Goal: Obtain resource: Download file/media

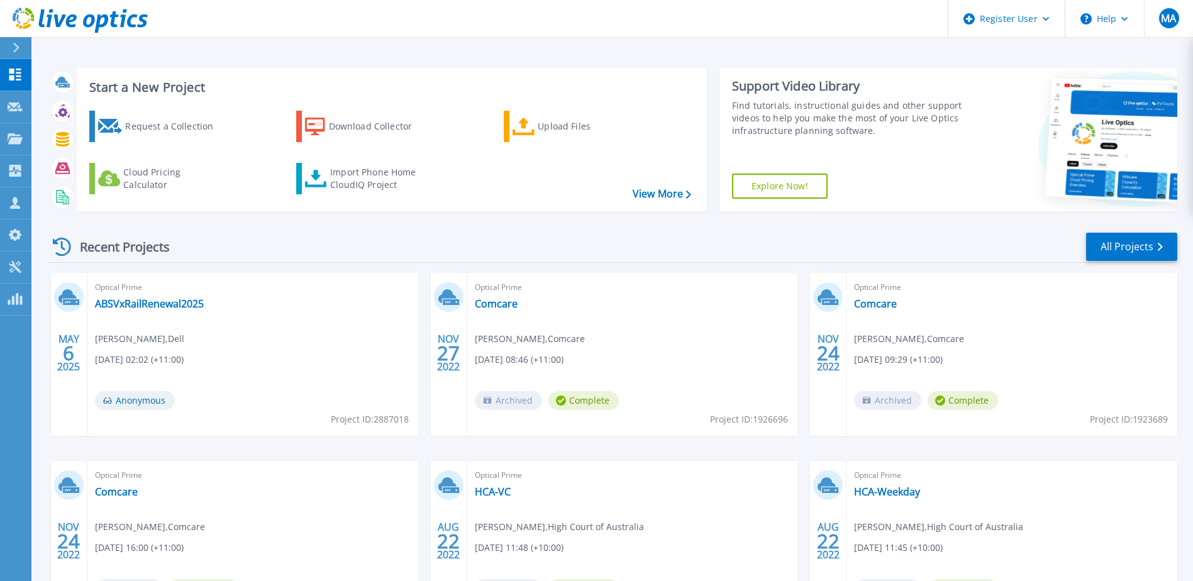
click at [796, 180] on link "Explore Now!" at bounding box center [780, 186] width 96 height 25
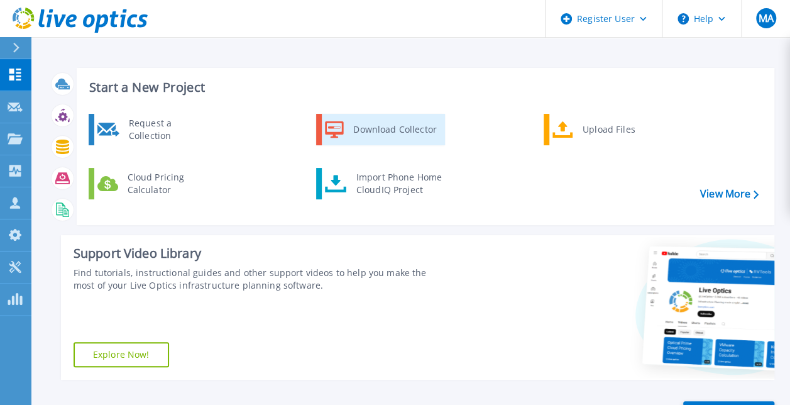
click at [363, 125] on div "Download Collector" at bounding box center [394, 129] width 95 height 25
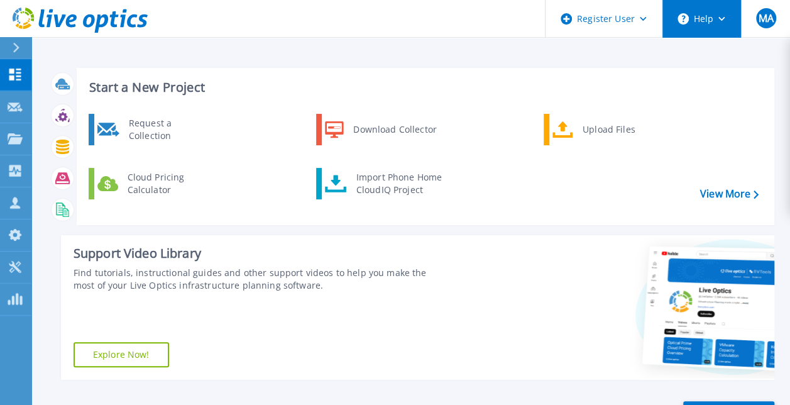
click at [698, 20] on button "Help" at bounding box center [702, 19] width 79 height 38
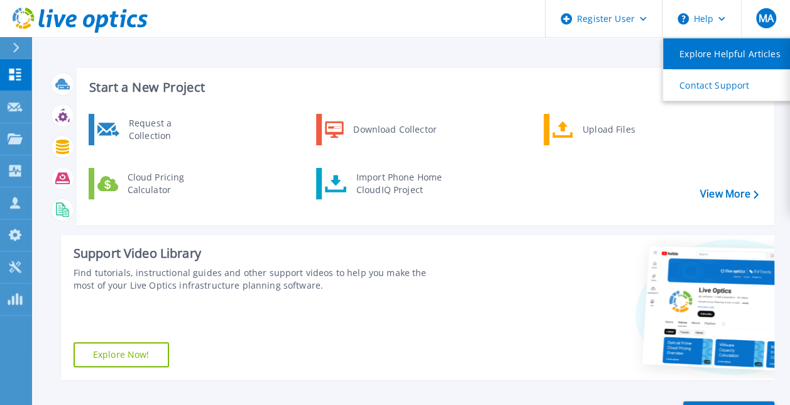
click at [702, 53] on link "Explore Helpful Articles" at bounding box center [733, 53] width 140 height 31
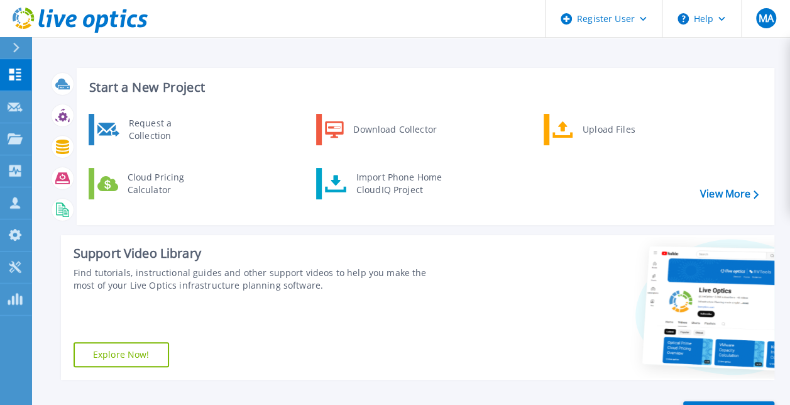
click at [145, 350] on link "Explore Now!" at bounding box center [122, 354] width 96 height 25
click at [6, 35] on link at bounding box center [74, 19] width 148 height 38
click at [11, 45] on button at bounding box center [15, 48] width 31 height 22
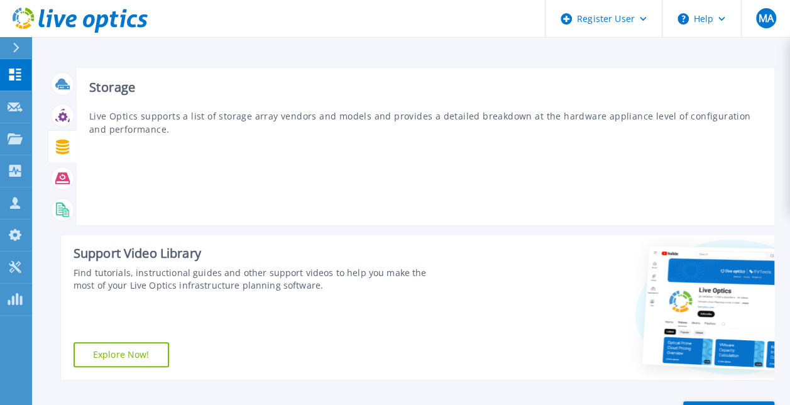
click at [64, 148] on icon at bounding box center [62, 147] width 13 height 14
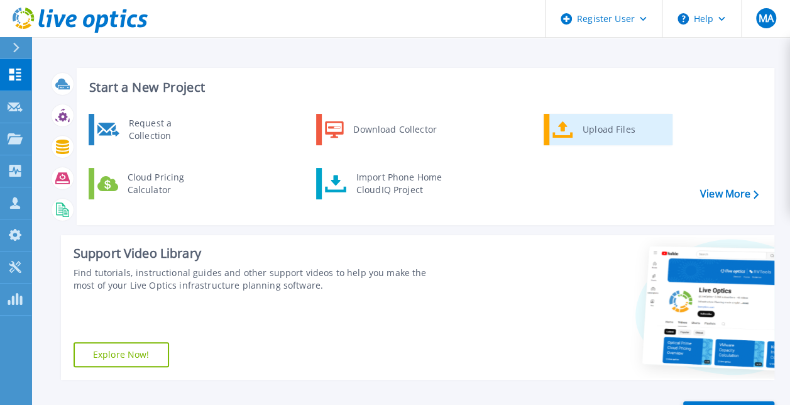
click at [618, 135] on div "Upload Files" at bounding box center [623, 129] width 93 height 25
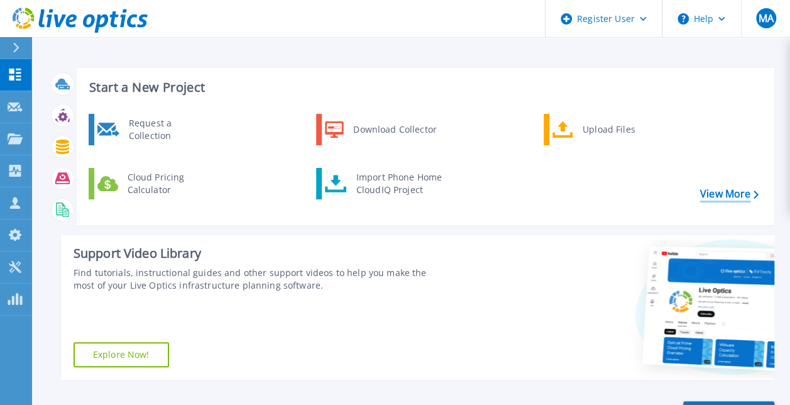
click at [729, 188] on link "View More" at bounding box center [730, 194] width 58 height 12
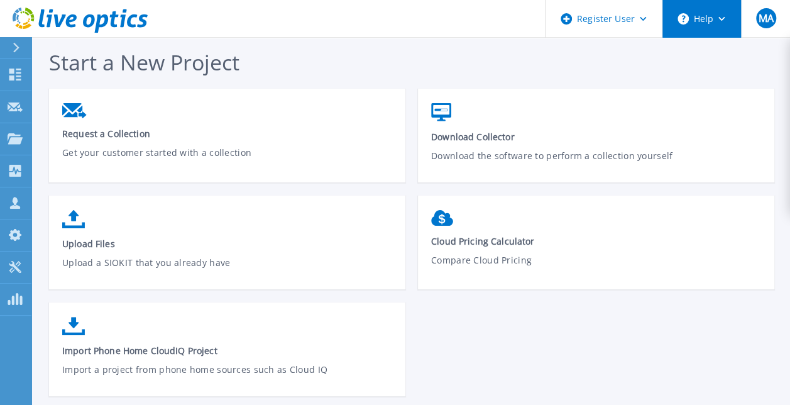
click at [701, 24] on button "Help" at bounding box center [702, 19] width 79 height 38
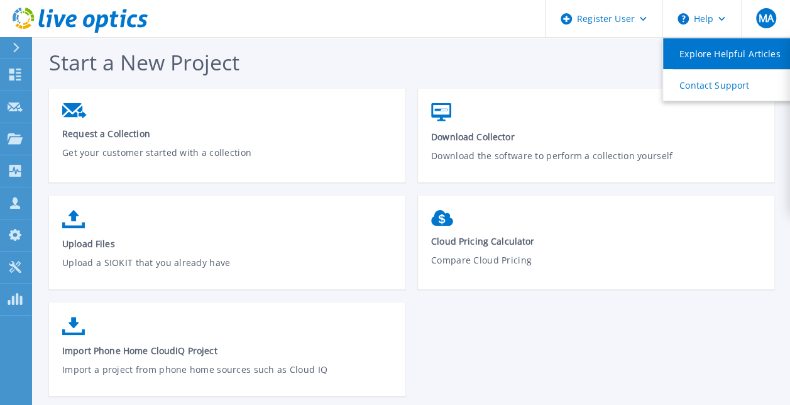
click at [713, 62] on link "Explore Helpful Articles" at bounding box center [733, 53] width 140 height 31
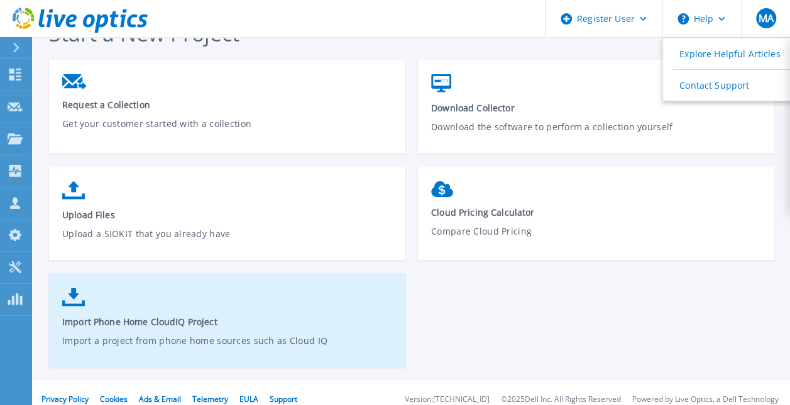
scroll to position [42, 0]
